Goal: Task Accomplishment & Management: Manage account settings

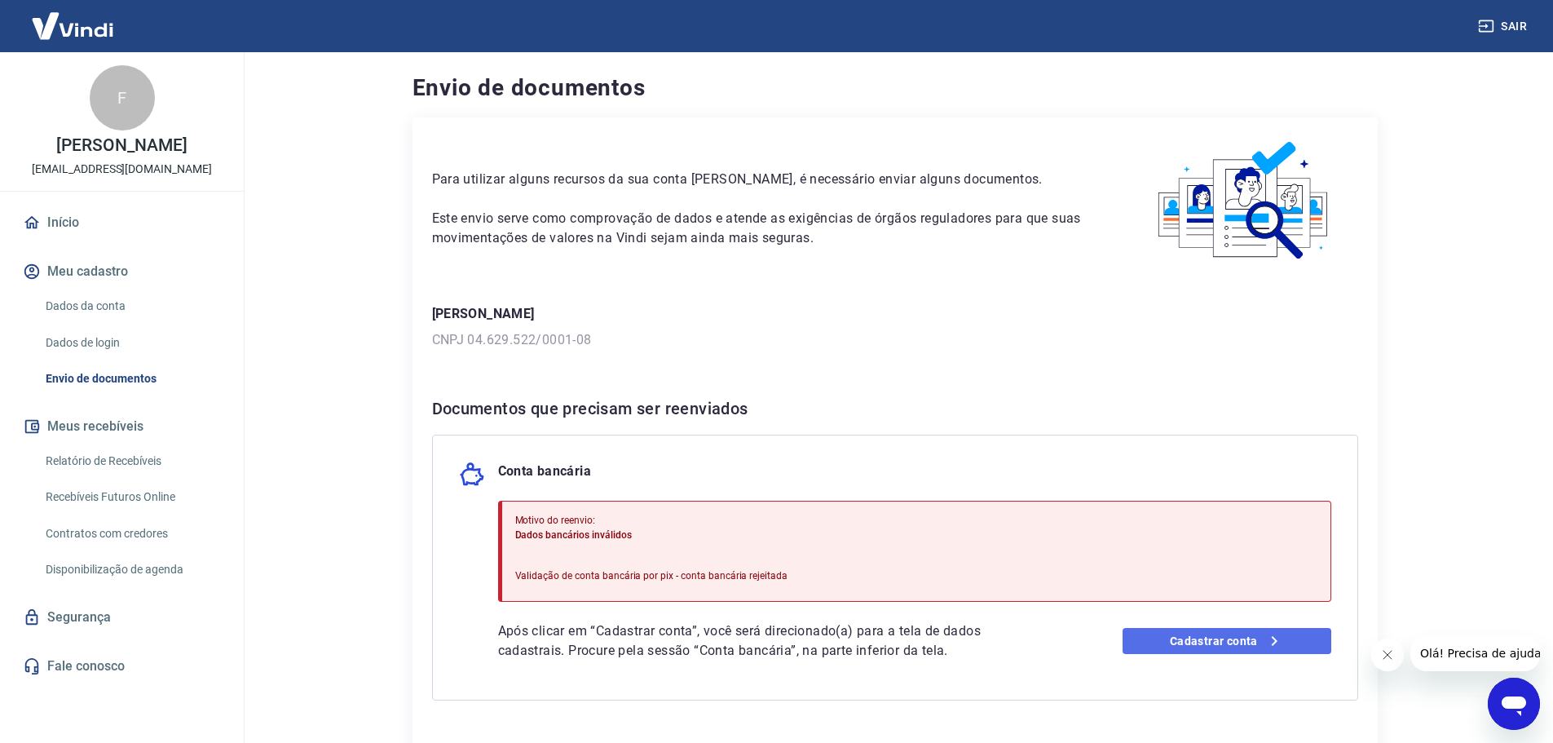
click at [1189, 630] on link "Cadastrar conta" at bounding box center [1226, 641] width 209 height 26
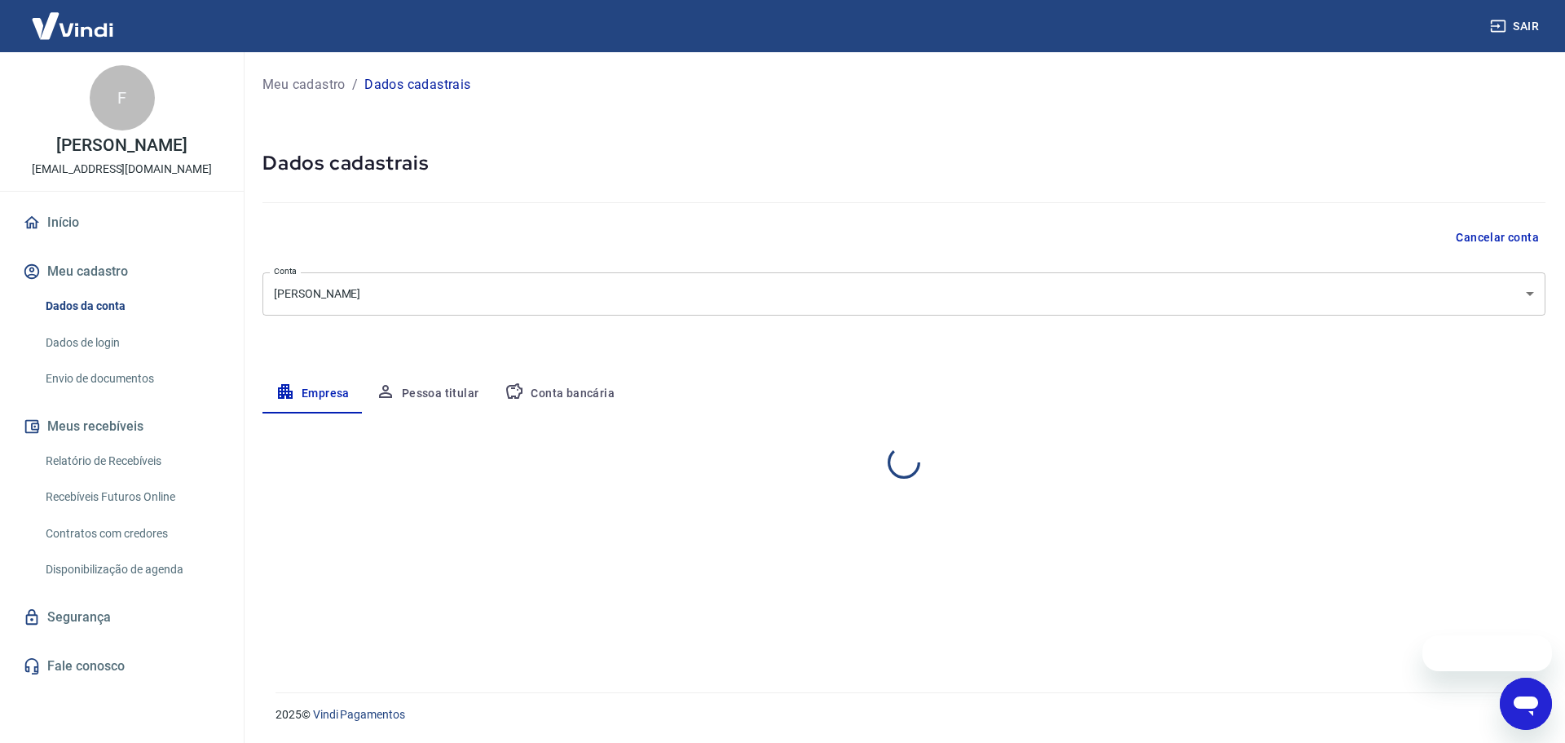
select select "PR"
select select "business"
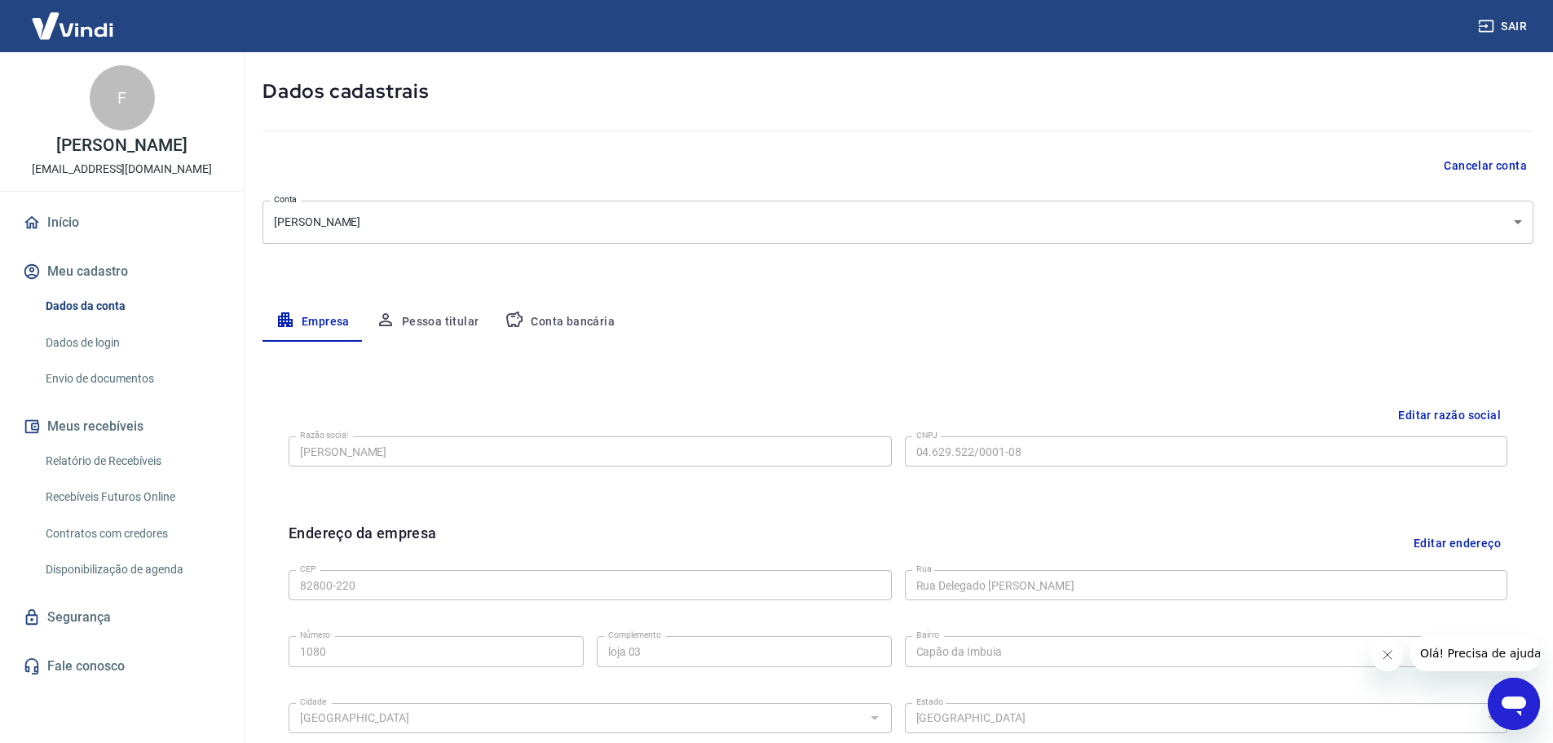
scroll to position [25, 0]
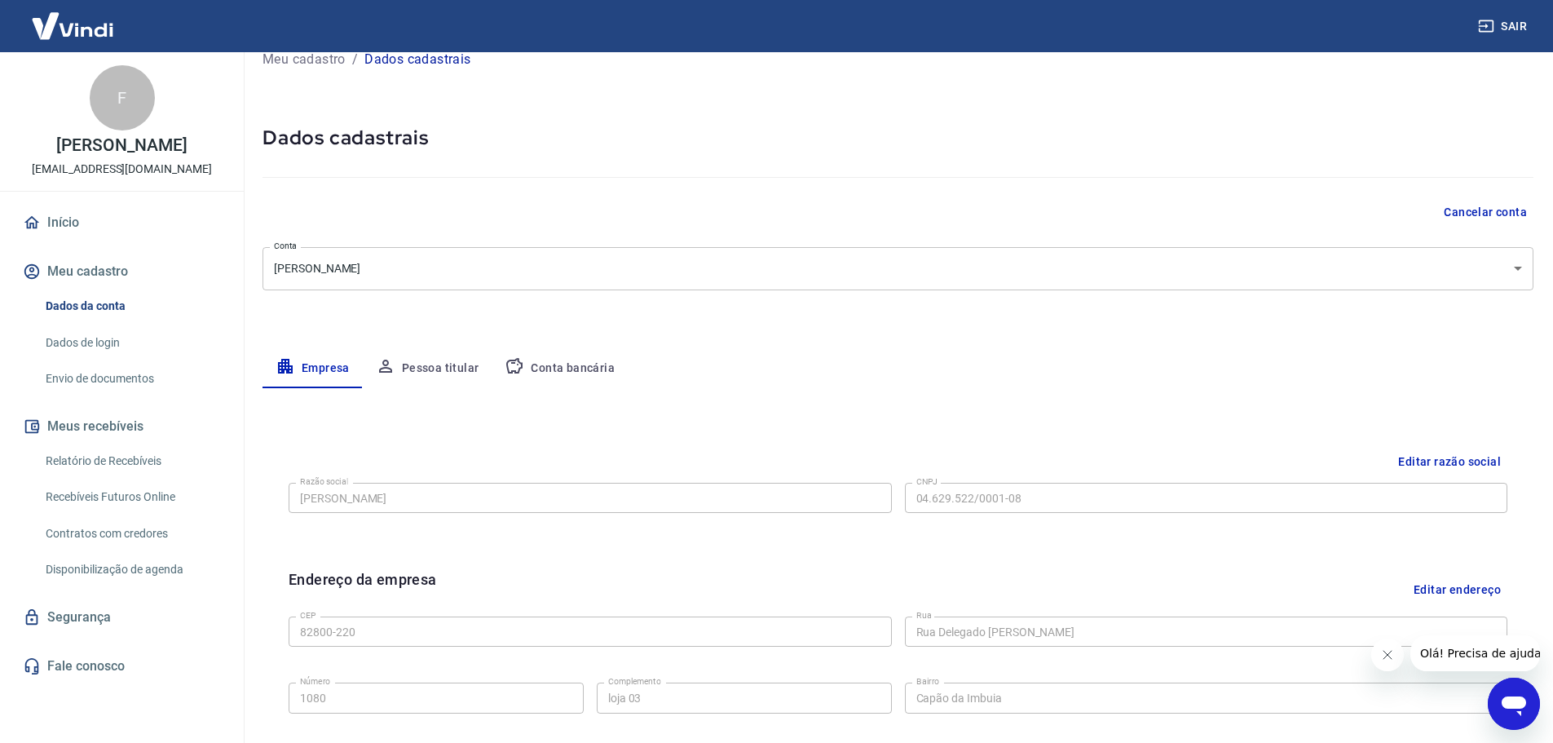
click at [108, 267] on button "Meu cadastro" at bounding box center [122, 271] width 205 height 36
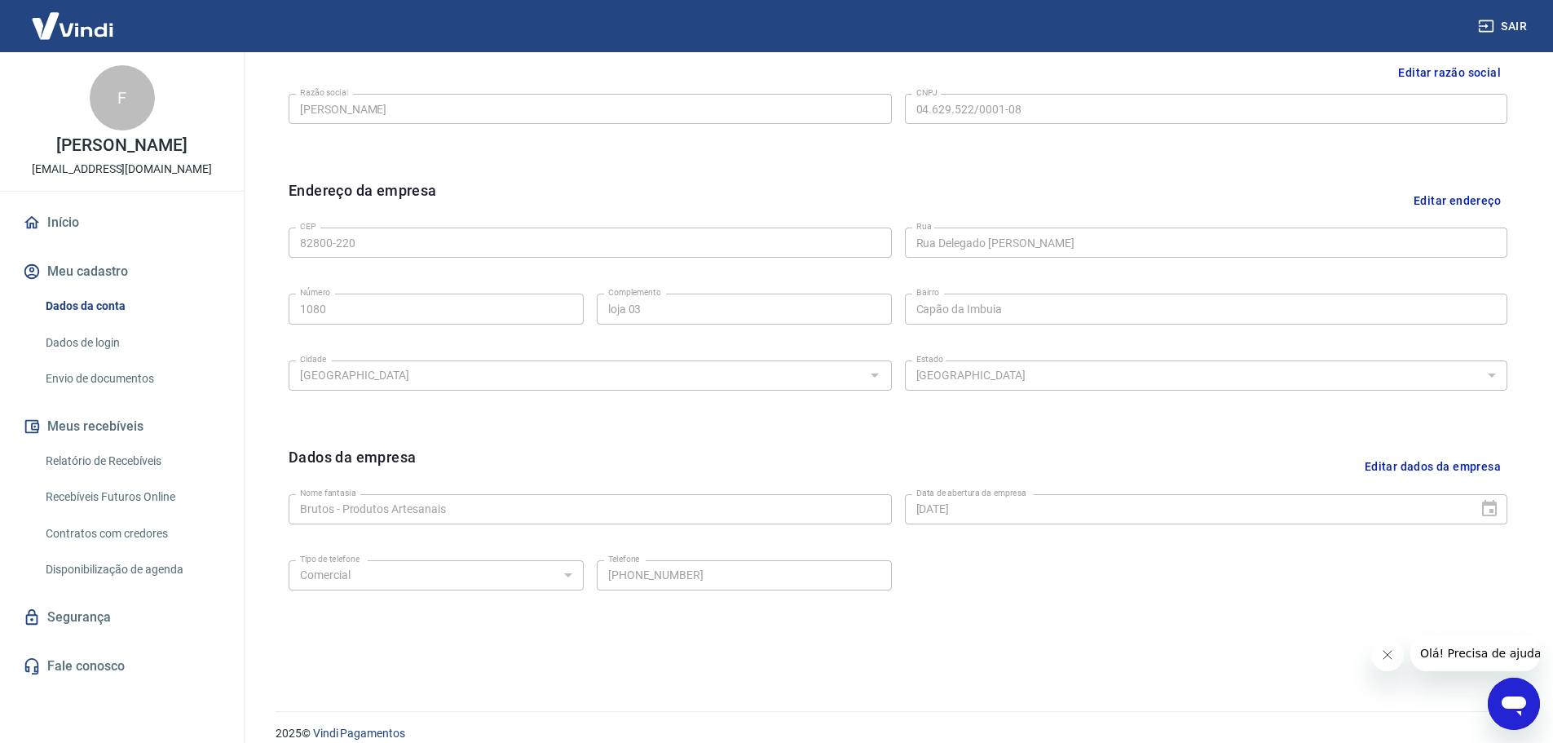
scroll to position [433, 0]
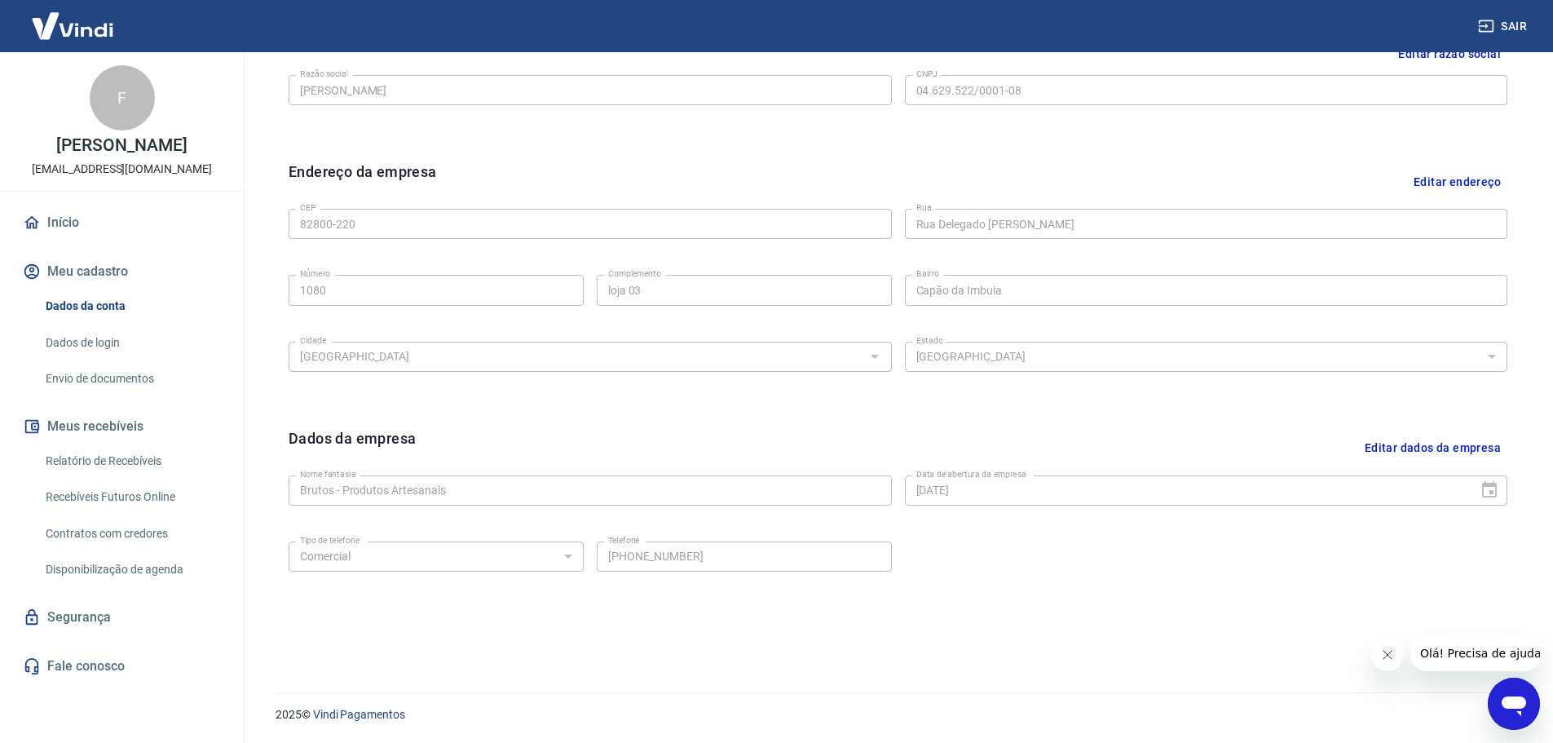
click at [117, 308] on link "Dados da conta" at bounding box center [131, 305] width 185 height 33
click at [87, 386] on link "Envio de documentos" at bounding box center [131, 378] width 185 height 33
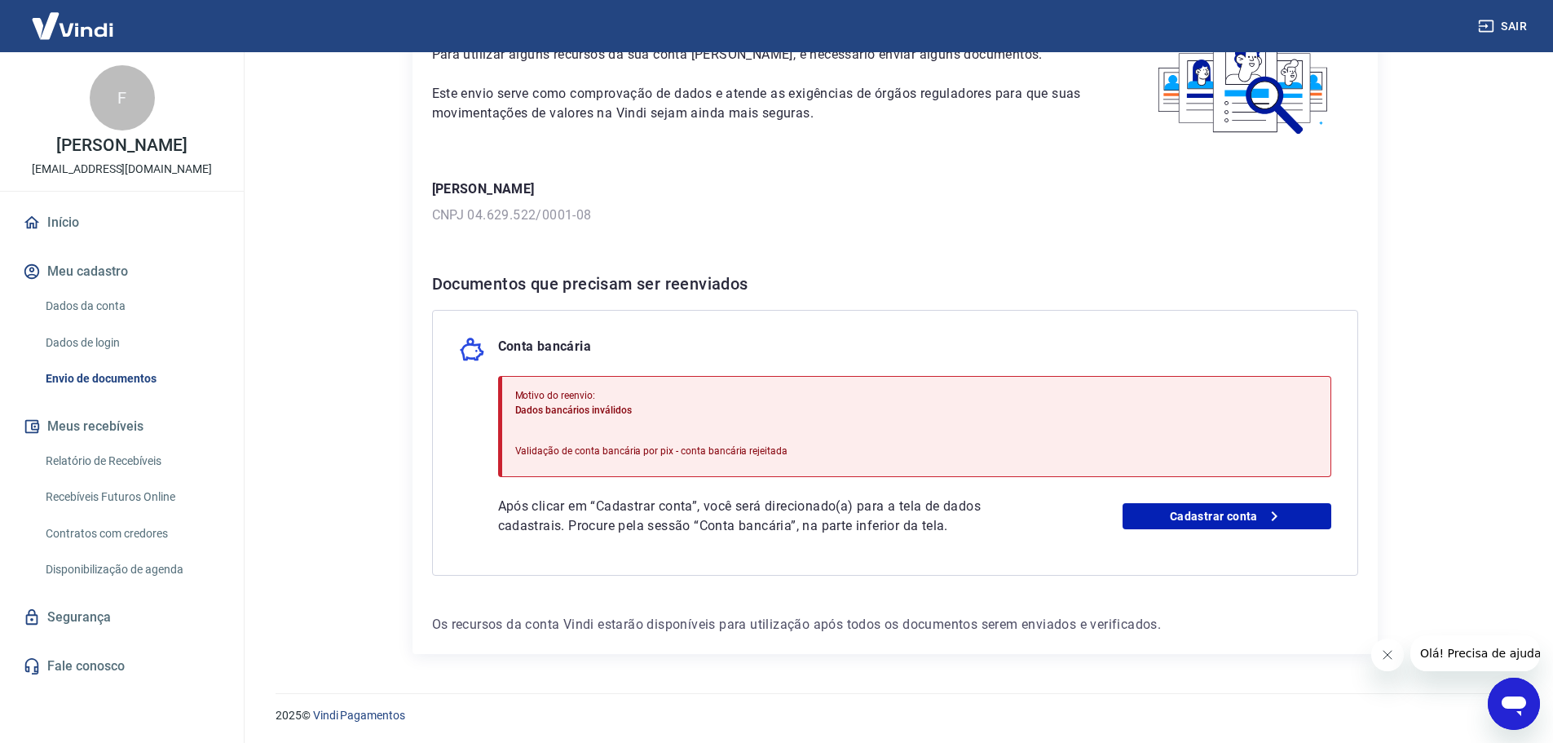
scroll to position [126, 0]
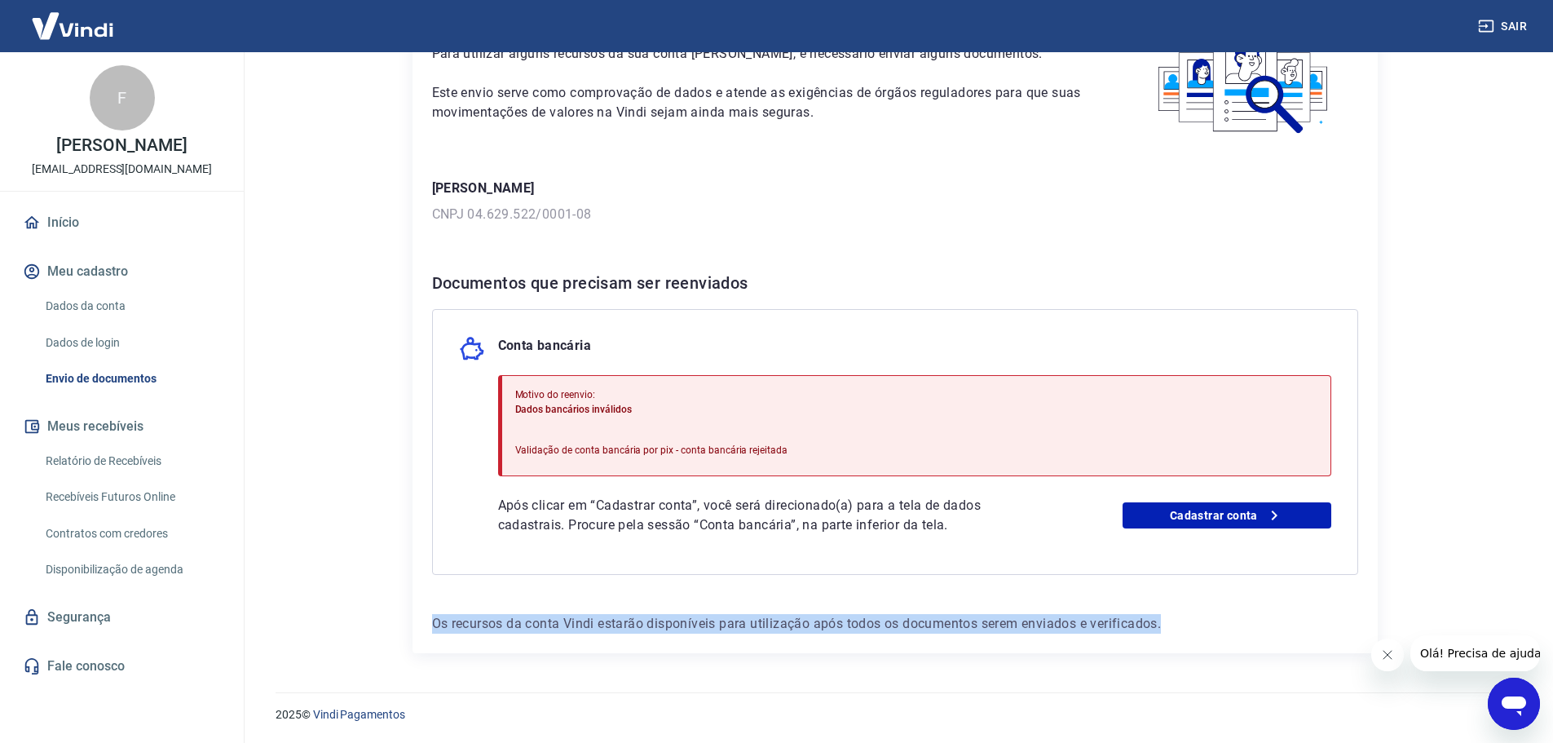
drag, startPoint x: 434, startPoint y: 624, endPoint x: 1222, endPoint y: 646, distance: 787.7
click at [1217, 650] on div "Para utilizar alguns recursos da sua conta Vindi, é necessário enviar alguns do…" at bounding box center [894, 322] width 965 height 661
click at [1247, 519] on link "Cadastrar conta" at bounding box center [1226, 515] width 209 height 26
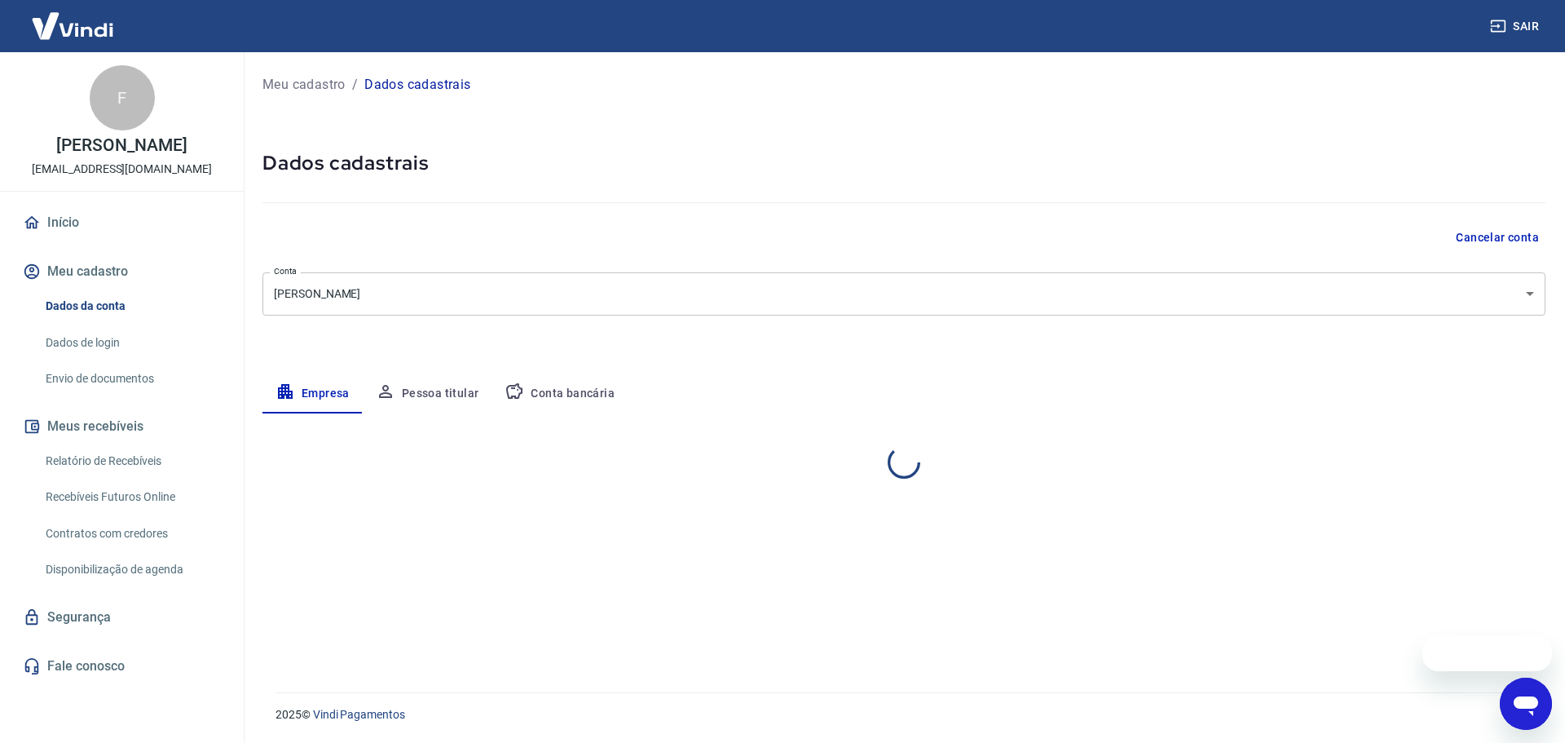
select select "PR"
select select "business"
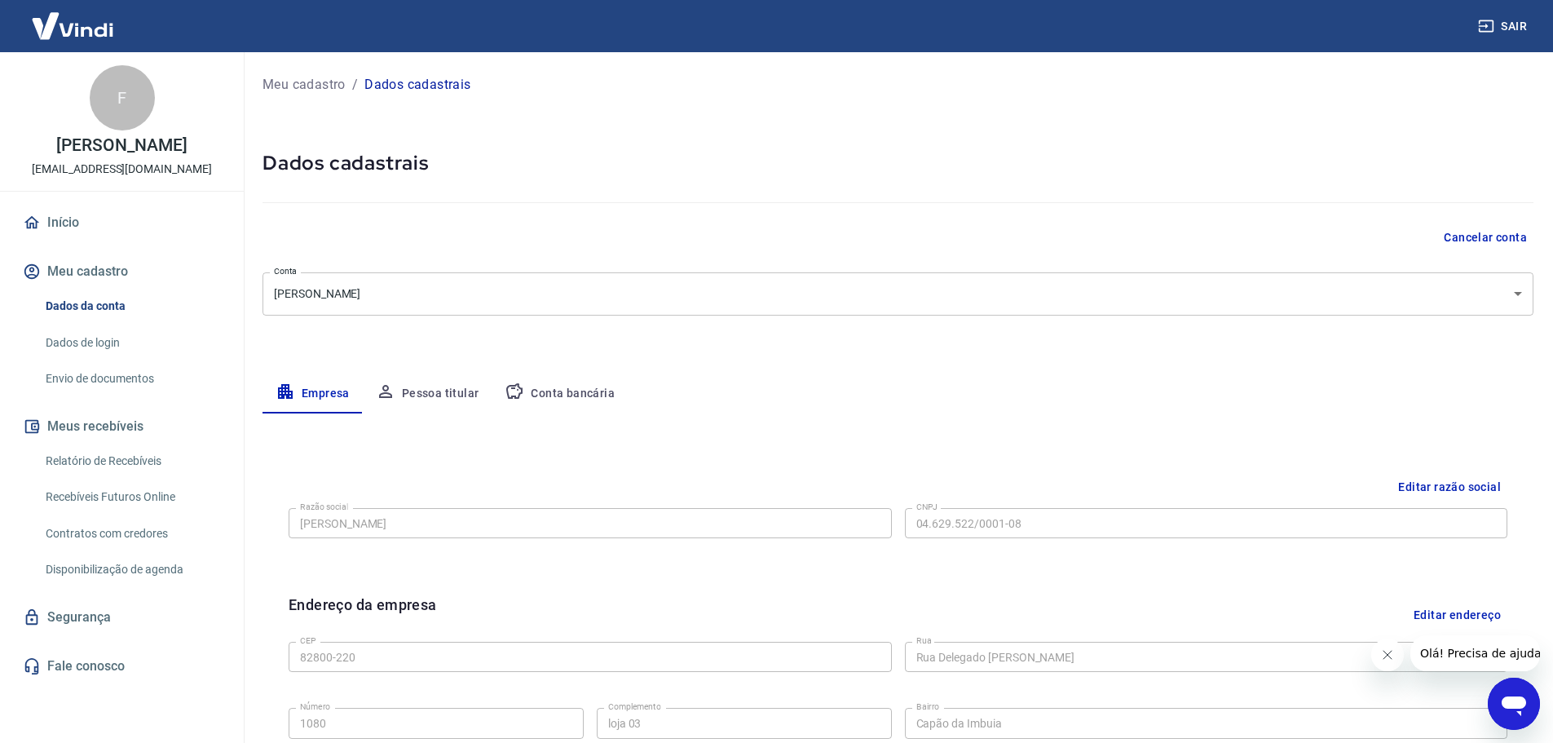
click at [425, 384] on button "Pessoa titular" at bounding box center [428, 393] width 130 height 39
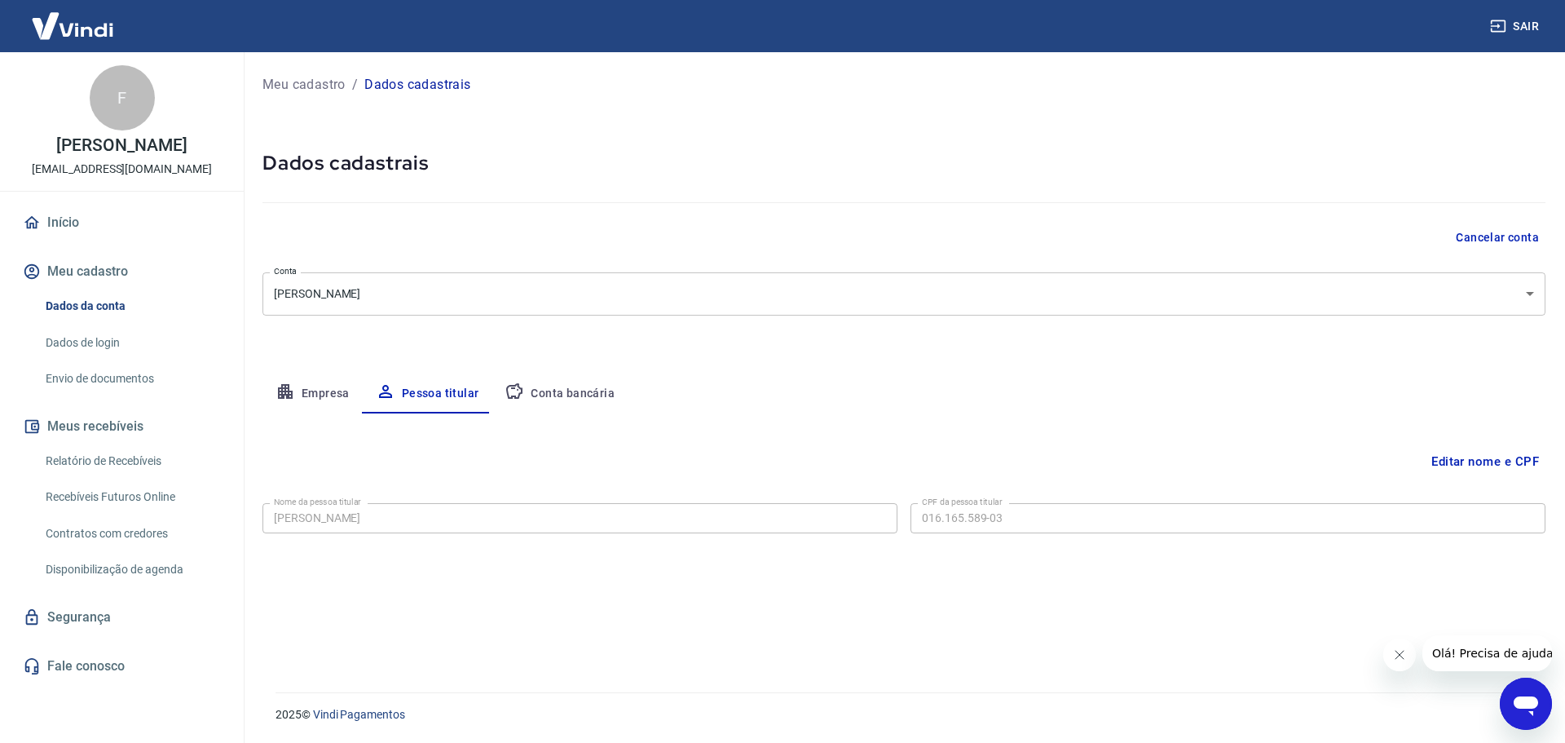
click at [575, 402] on button "Conta bancária" at bounding box center [560, 393] width 136 height 39
select select "1"
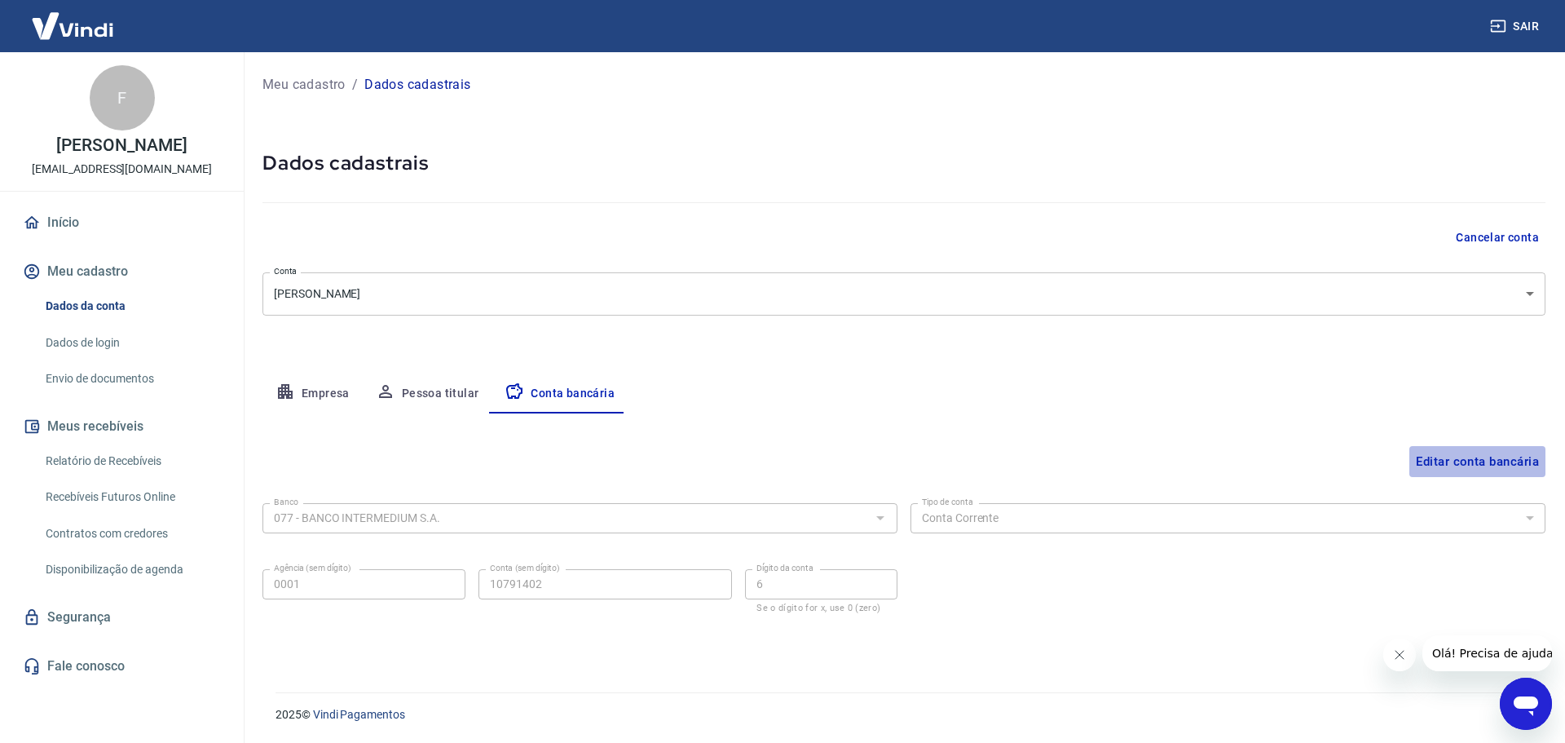
click at [1488, 458] on button "Editar conta bancária" at bounding box center [1477, 461] width 136 height 31
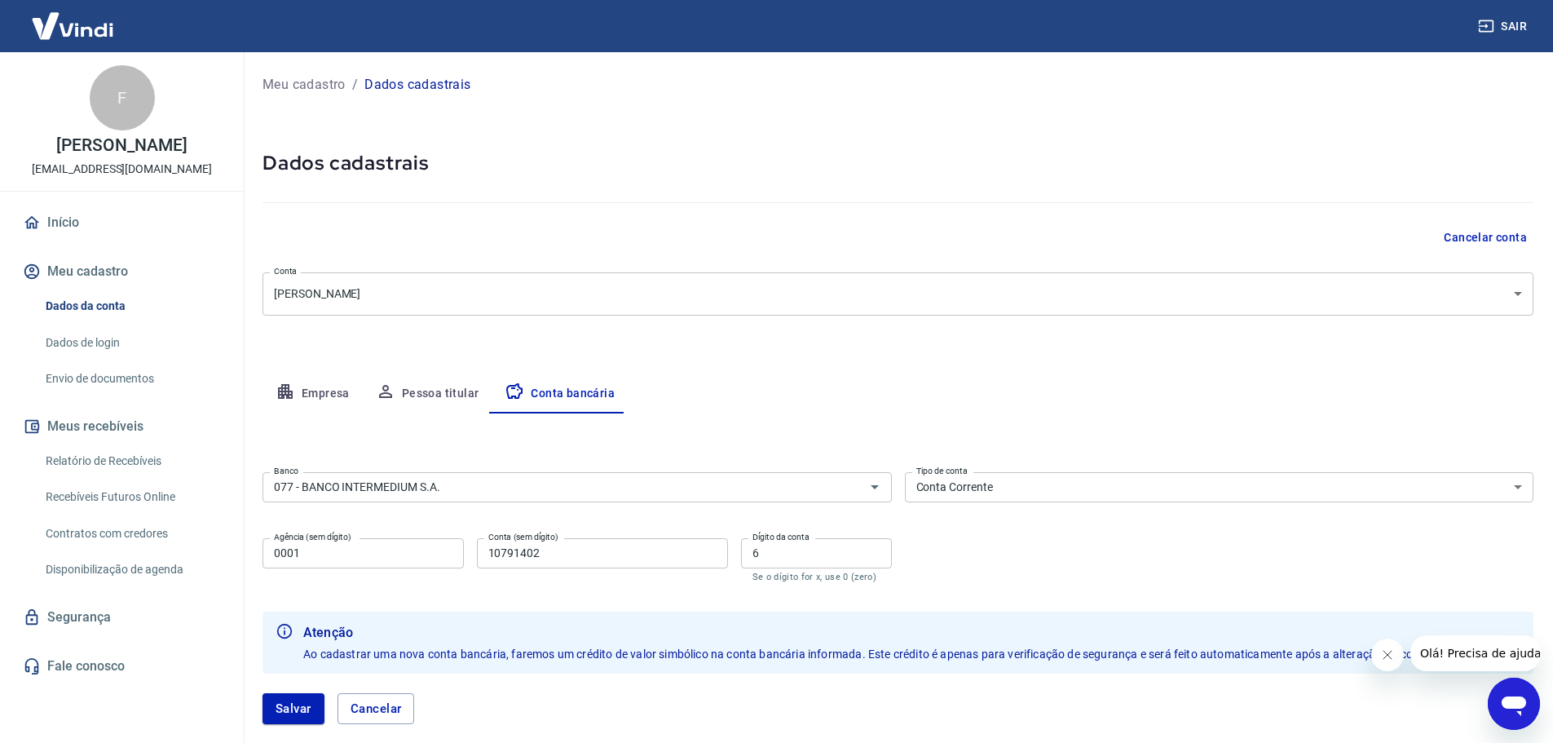
click at [1515, 489] on select "Conta Corrente Conta Poupança" at bounding box center [1219, 487] width 629 height 30
click at [1434, 415] on div "Editar conta bancária Banco 077 - BANCO INTERMEDIUM S.A. Banco Tipo de conta Co…" at bounding box center [897, 578] width 1271 height 330
click at [298, 705] on button "Salvar" at bounding box center [293, 708] width 62 height 31
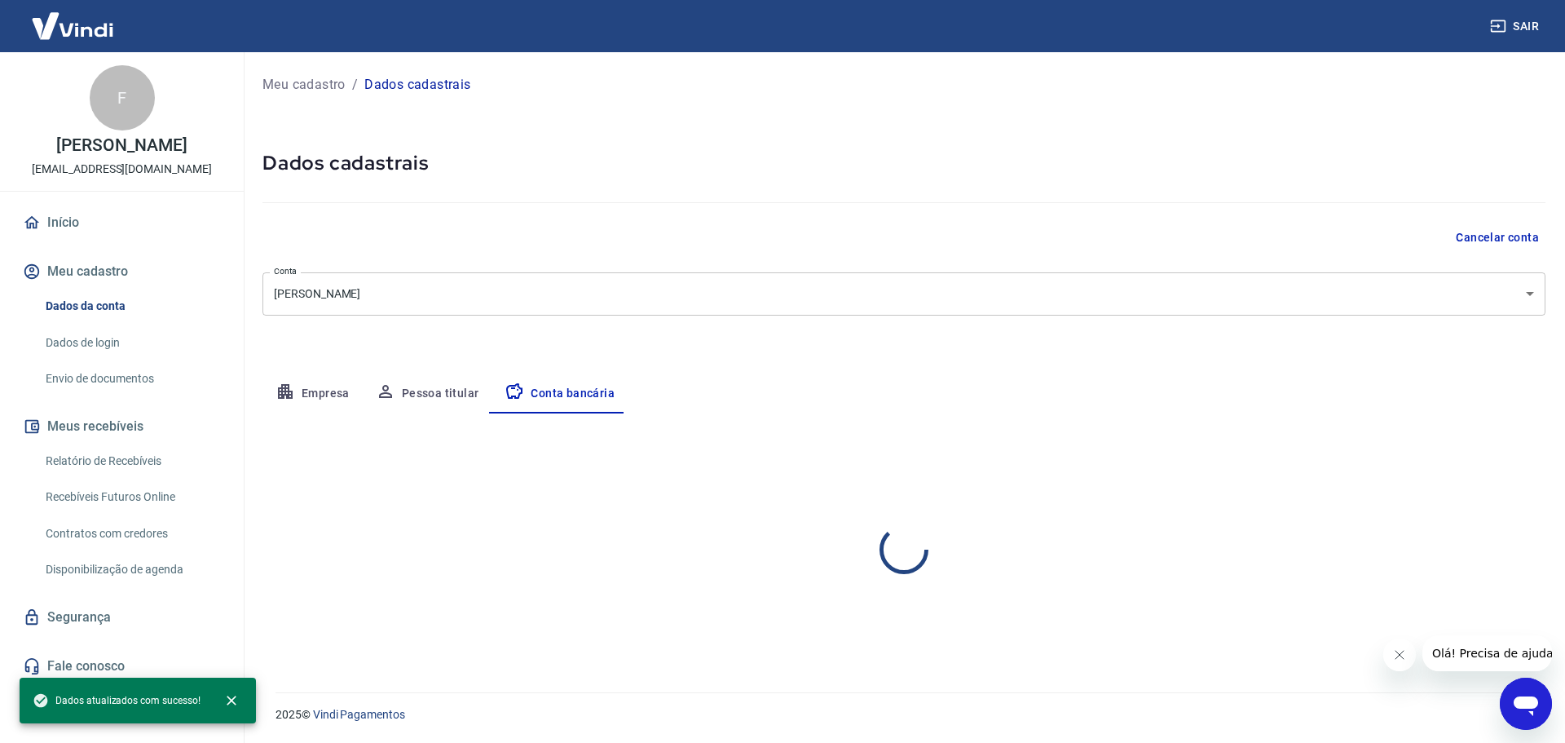
select select "1"
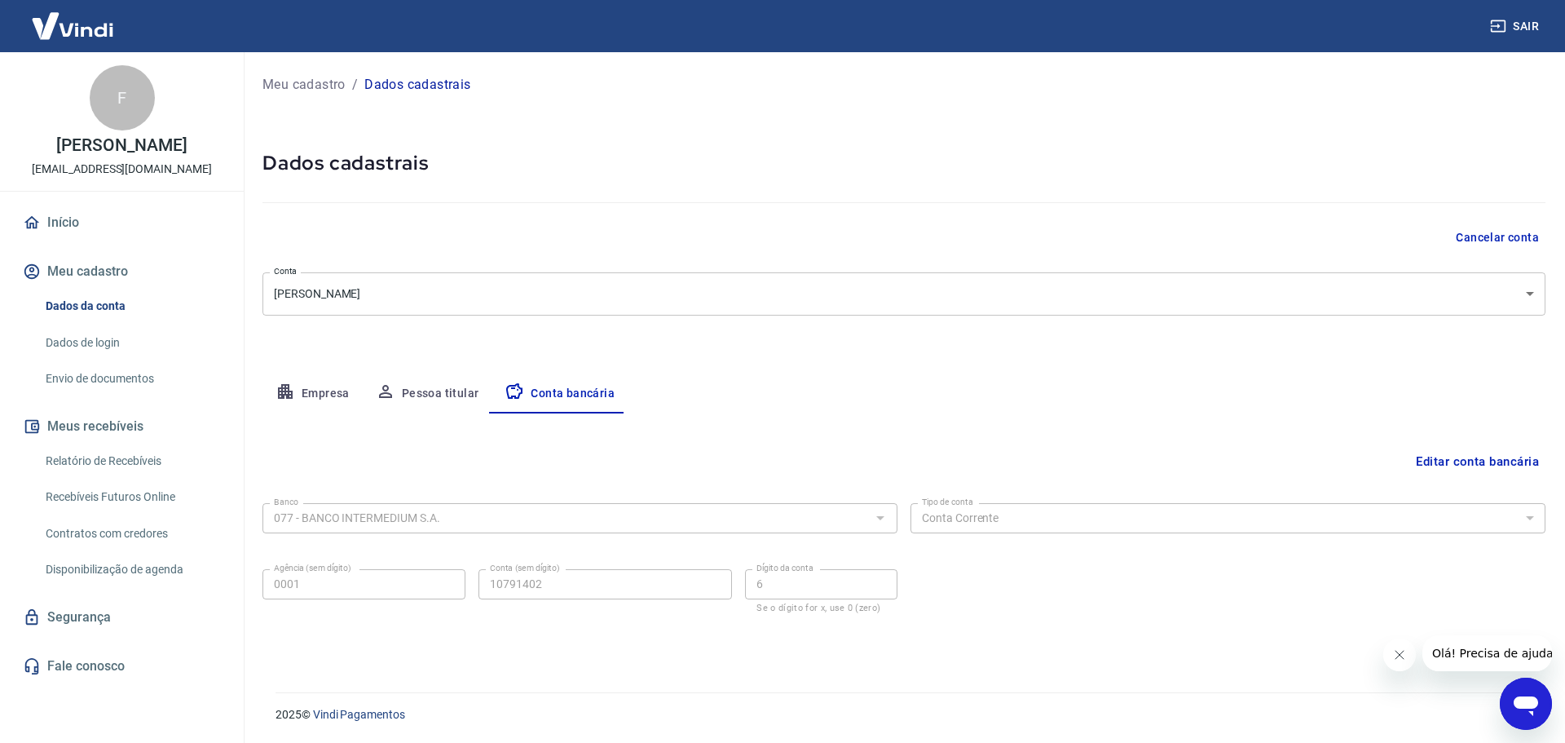
click at [93, 272] on button "Meu cadastro" at bounding box center [122, 271] width 205 height 36
click at [55, 226] on link "Início" at bounding box center [122, 223] width 205 height 36
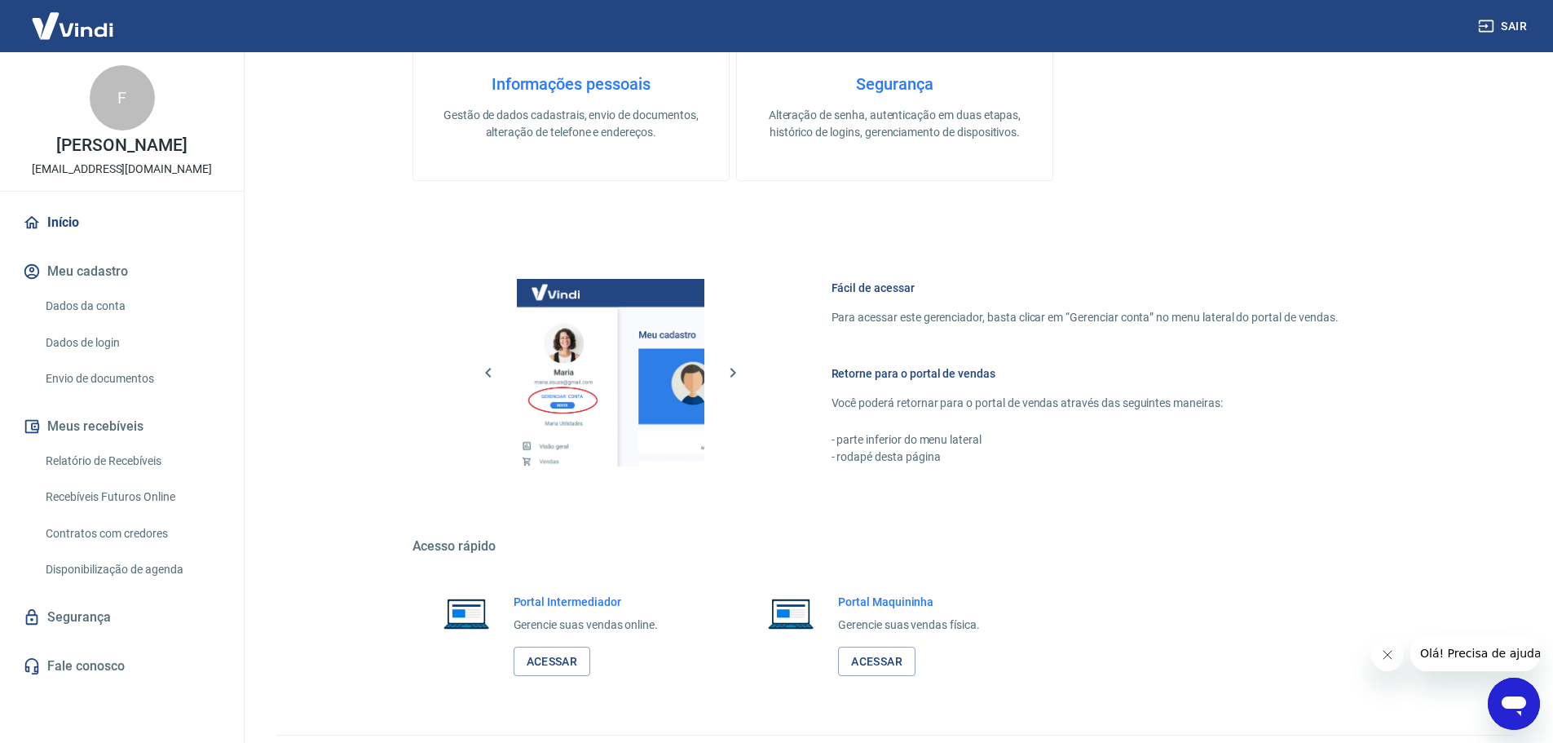
scroll to position [615, 0]
